Goal: Subscribe to service/newsletter

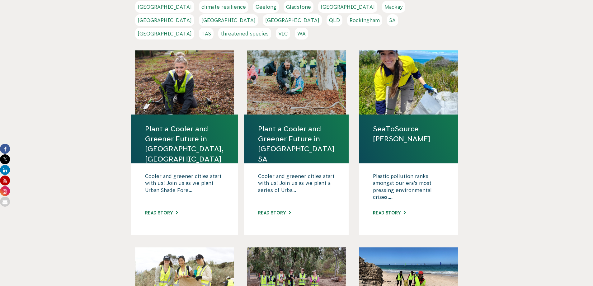
scroll to position [158, 0]
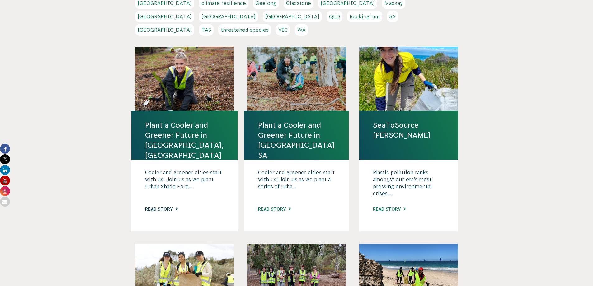
click at [161, 207] on link "Read story" at bounding box center [161, 209] width 33 height 5
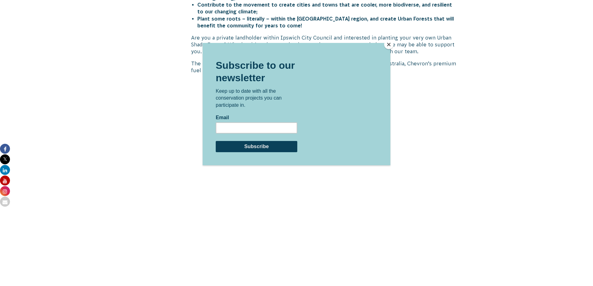
scroll to position [405, 0]
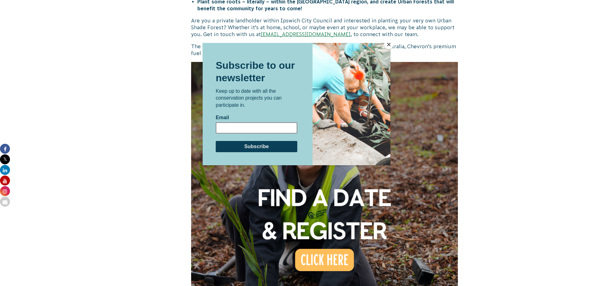
click at [221, 126] on input "Email" at bounding box center [257, 127] width 82 height 11
drag, startPoint x: 261, startPoint y: 127, endPoint x: 256, endPoint y: 128, distance: 5.1
click at [256, 128] on input "matthewbaker21452" at bounding box center [257, 127] width 82 height 11
click at [255, 126] on input "matthewbaker214" at bounding box center [257, 127] width 82 height 11
type input "[EMAIL_ADDRESS][DOMAIN_NAME]"
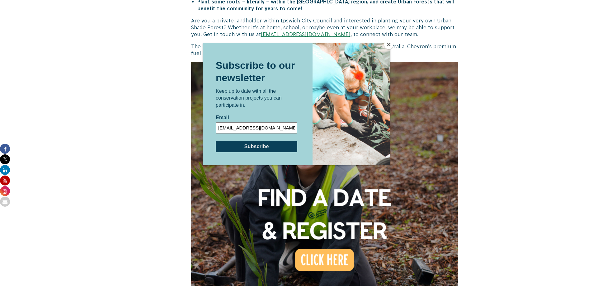
click at [216, 141] on input "Subscribe" at bounding box center [257, 146] width 82 height 11
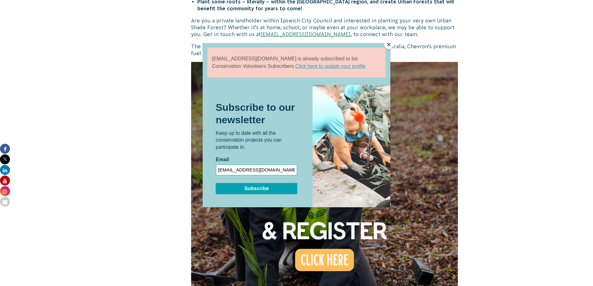
click at [253, 188] on input "Subscribe" at bounding box center [257, 188] width 82 height 11
click at [328, 241] on div at bounding box center [297, 155] width 188 height 225
click at [297, 66] on link "Click here to update your profile" at bounding box center [331, 65] width 70 height 7
click at [337, 237] on div at bounding box center [297, 155] width 188 height 225
click at [322, 245] on div at bounding box center [297, 155] width 188 height 225
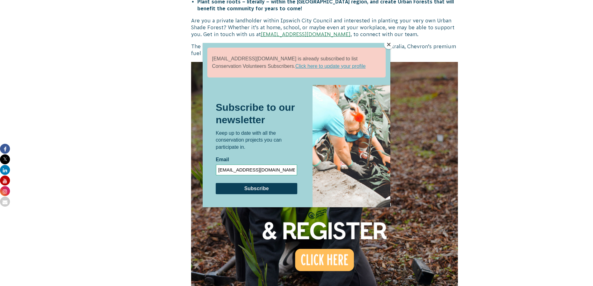
click at [392, 46] on button "Close" at bounding box center [388, 44] width 9 height 9
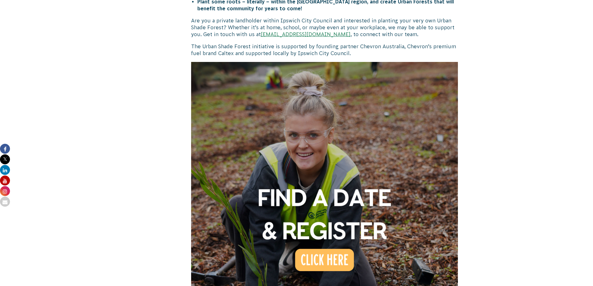
click at [330, 243] on img at bounding box center [324, 195] width 267 height 267
